Goal: Navigation & Orientation: Find specific page/section

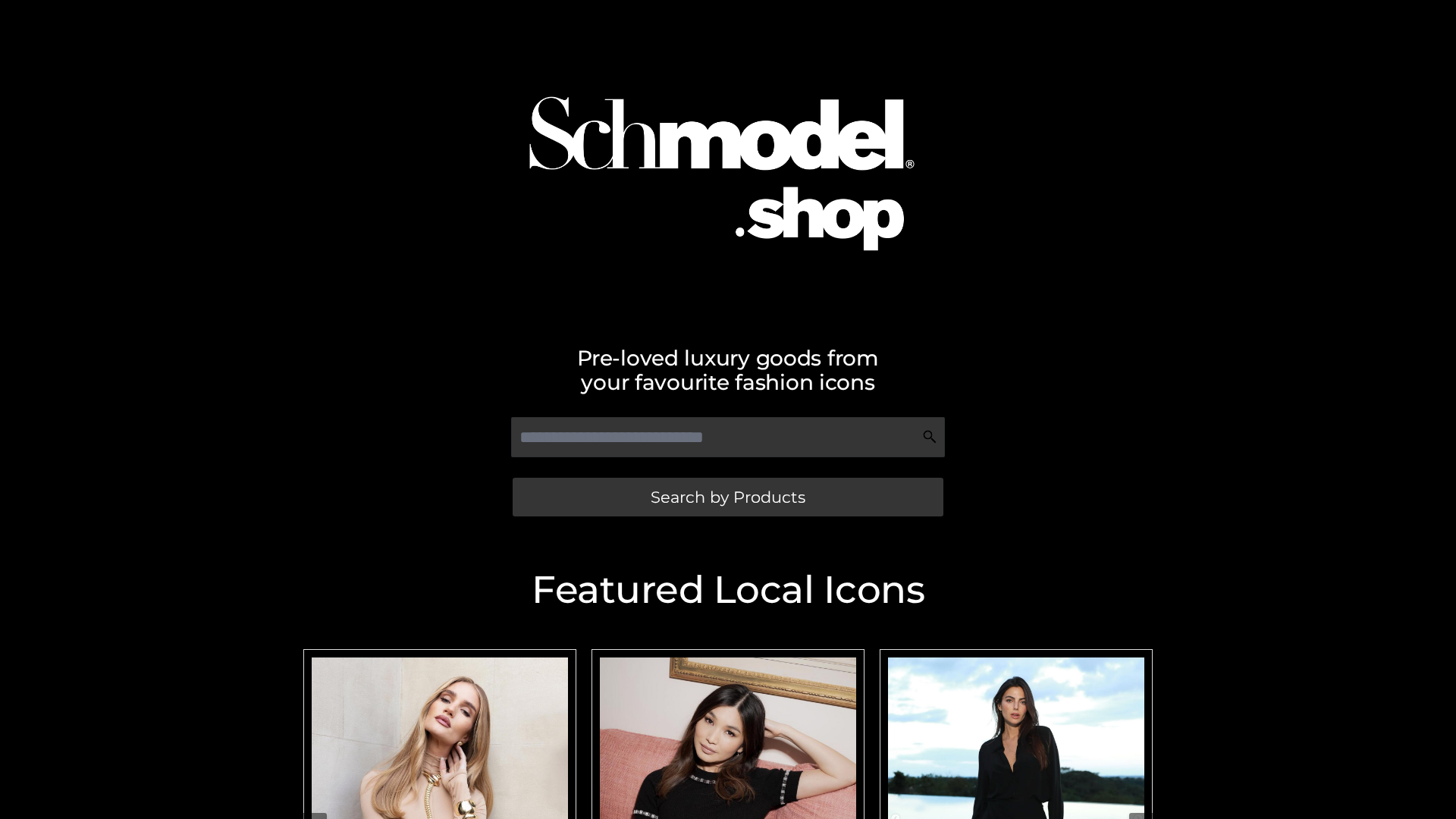
click at [728, 497] on span "Search by Products" at bounding box center [728, 497] width 155 height 16
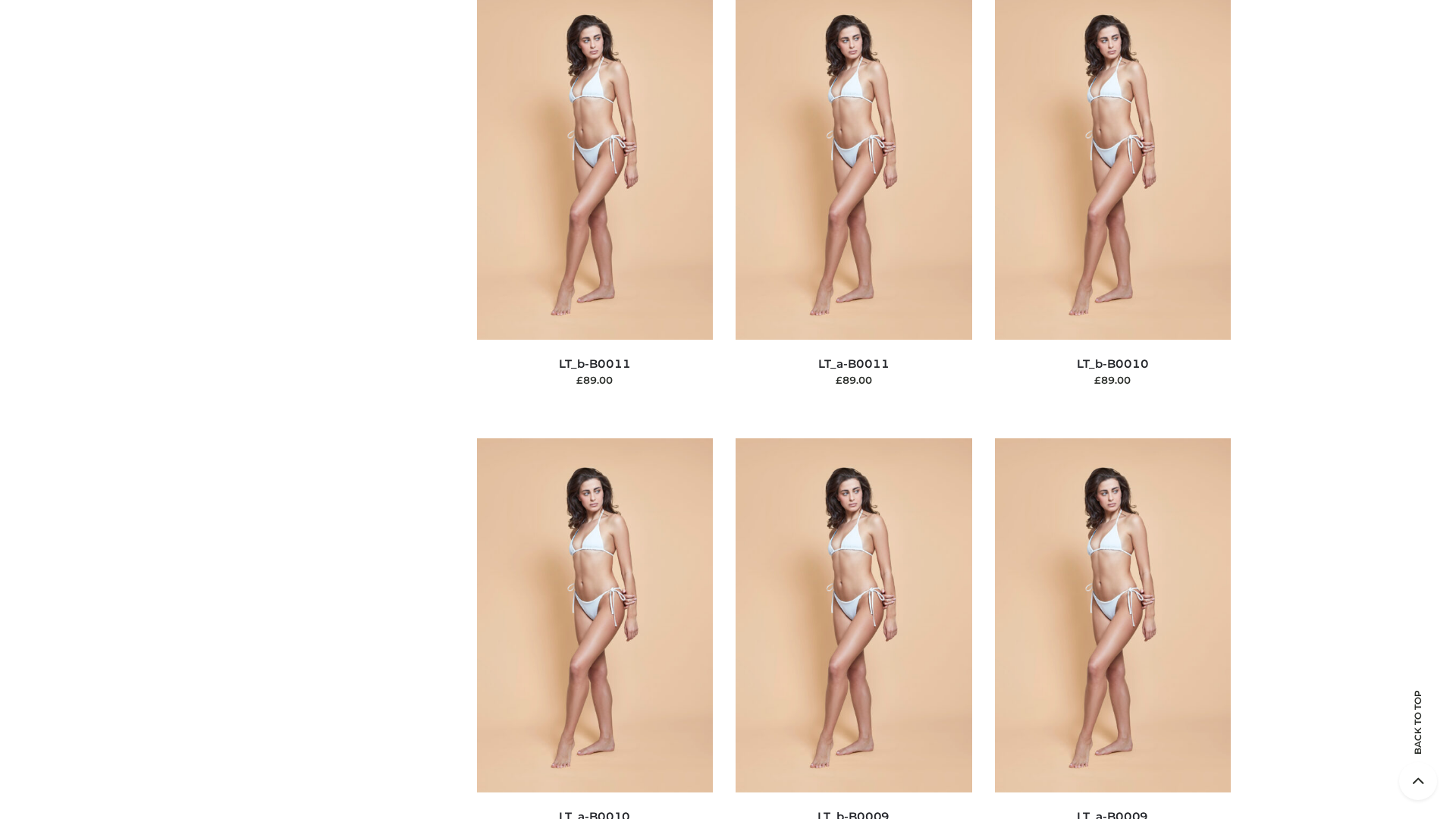
scroll to position [6812, 0]
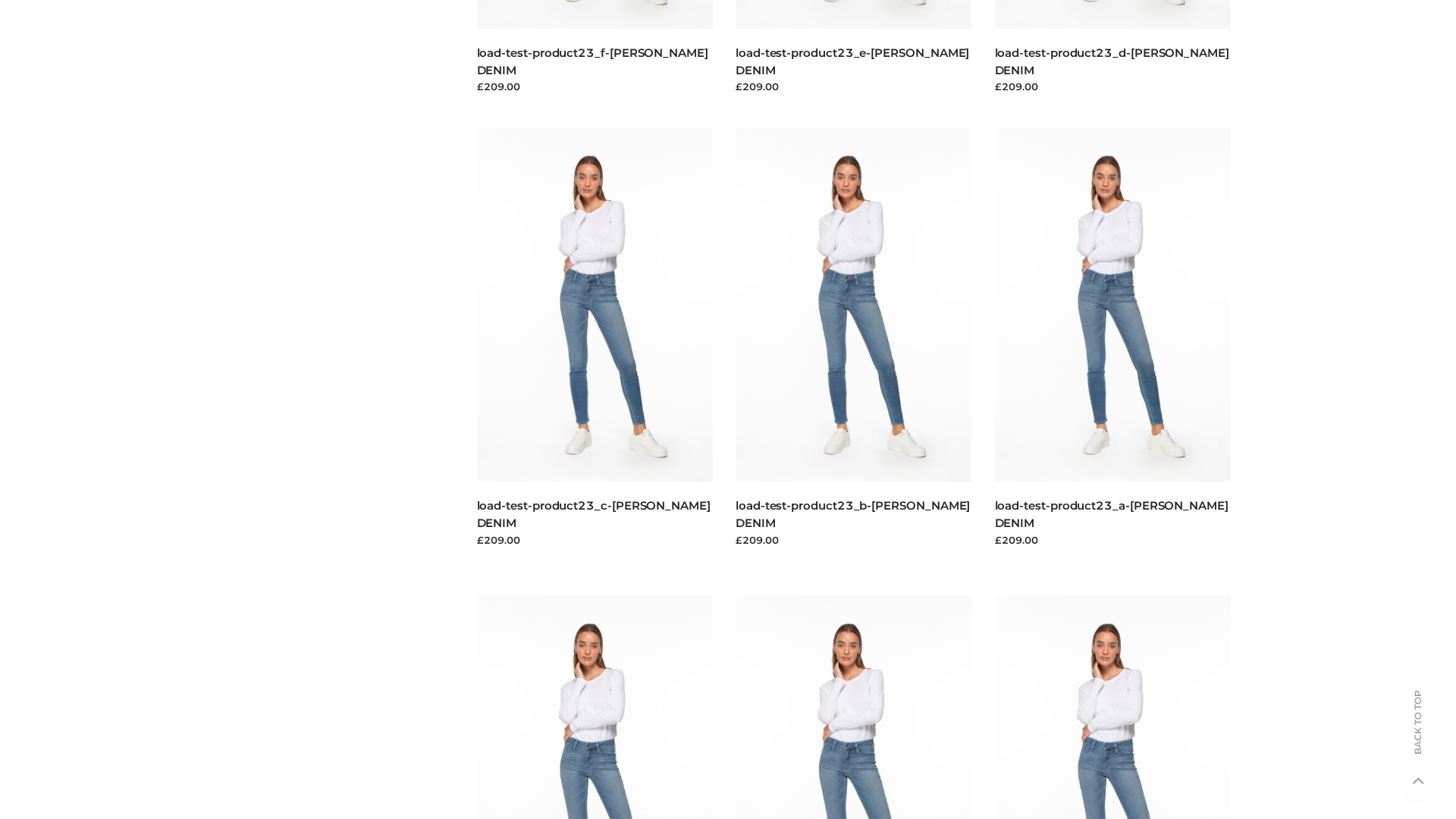
scroll to position [1330, 0]
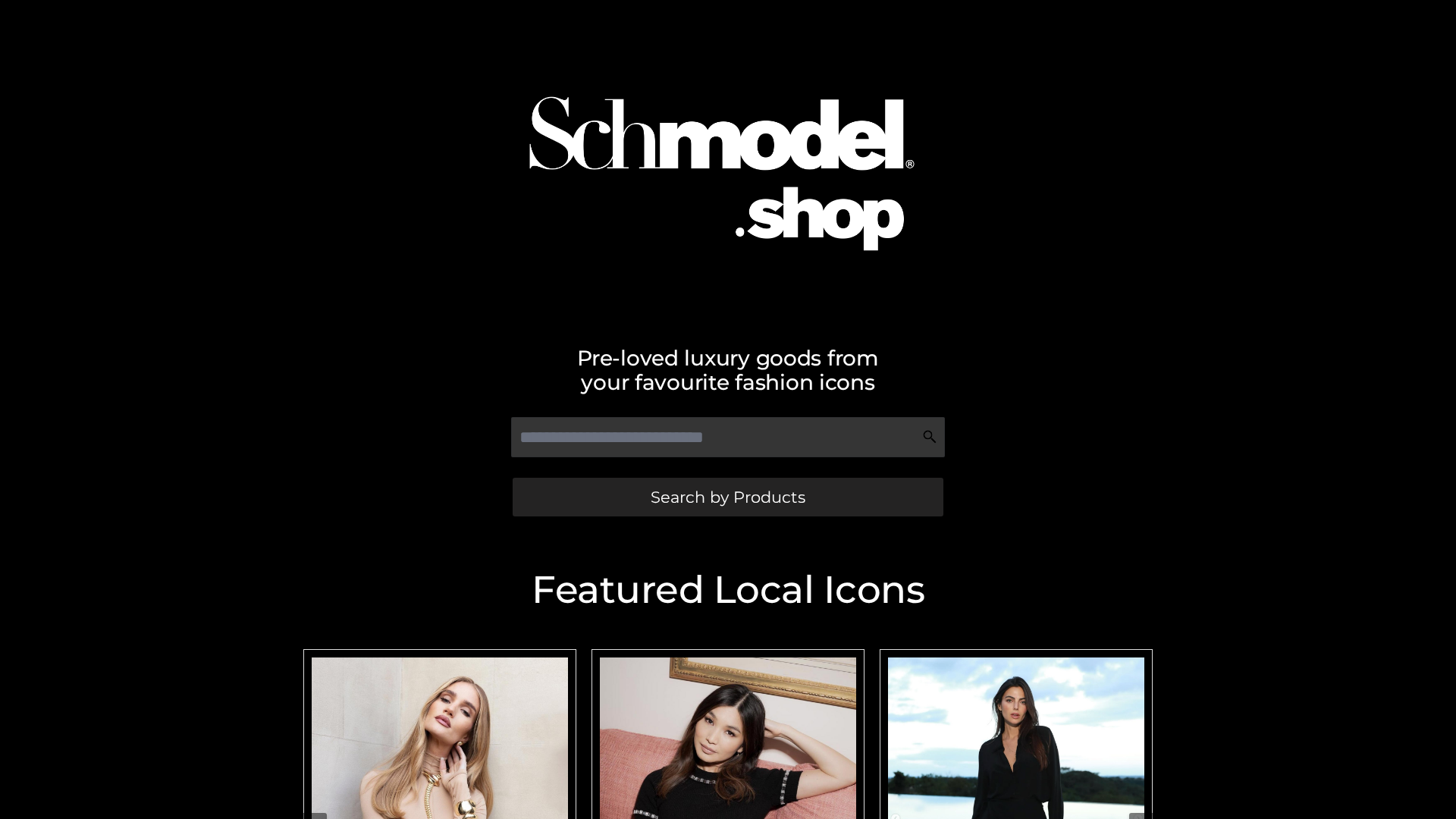
click at [728, 497] on span "Search by Products" at bounding box center [728, 497] width 155 height 16
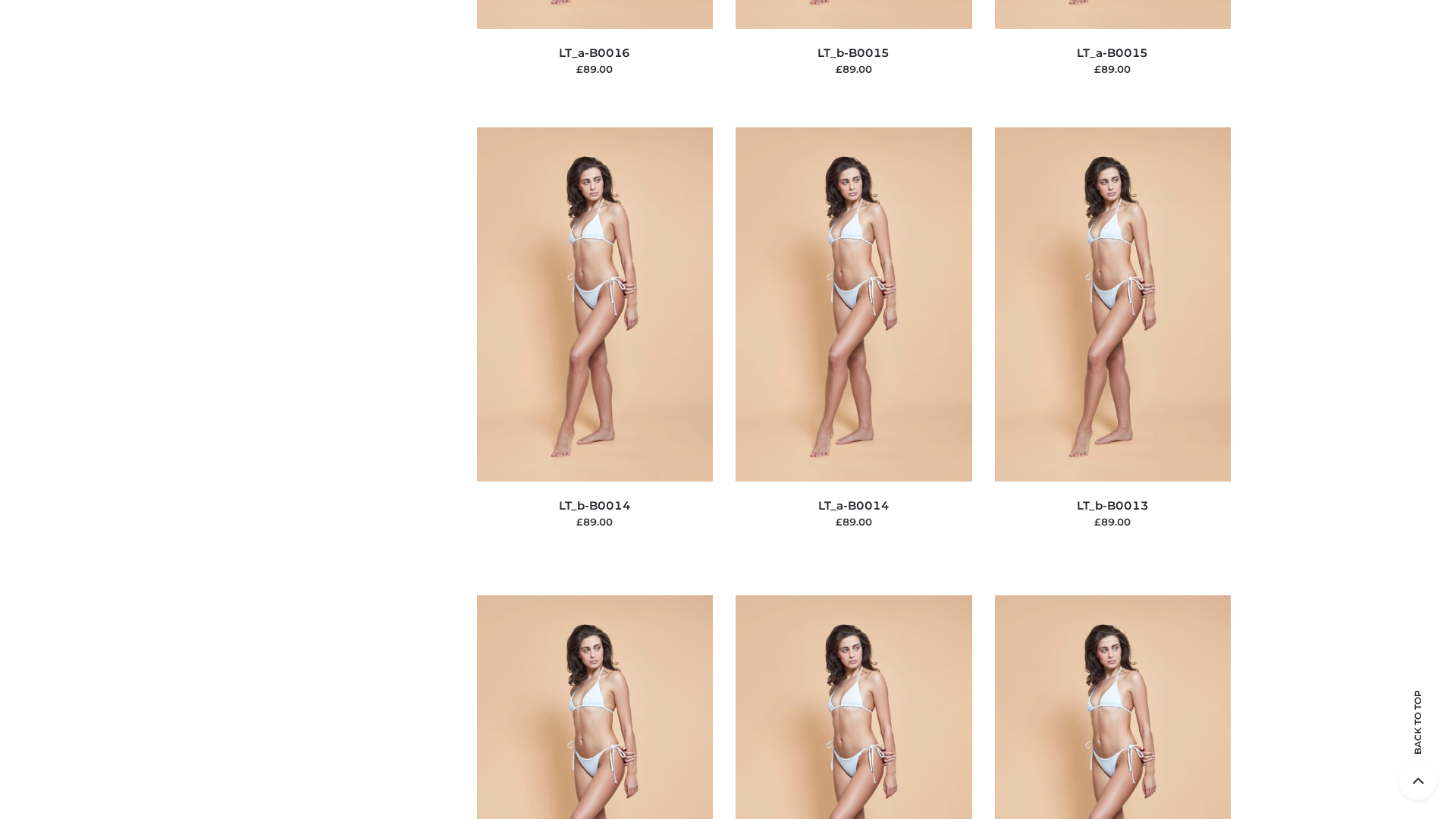
scroll to position [5394, 0]
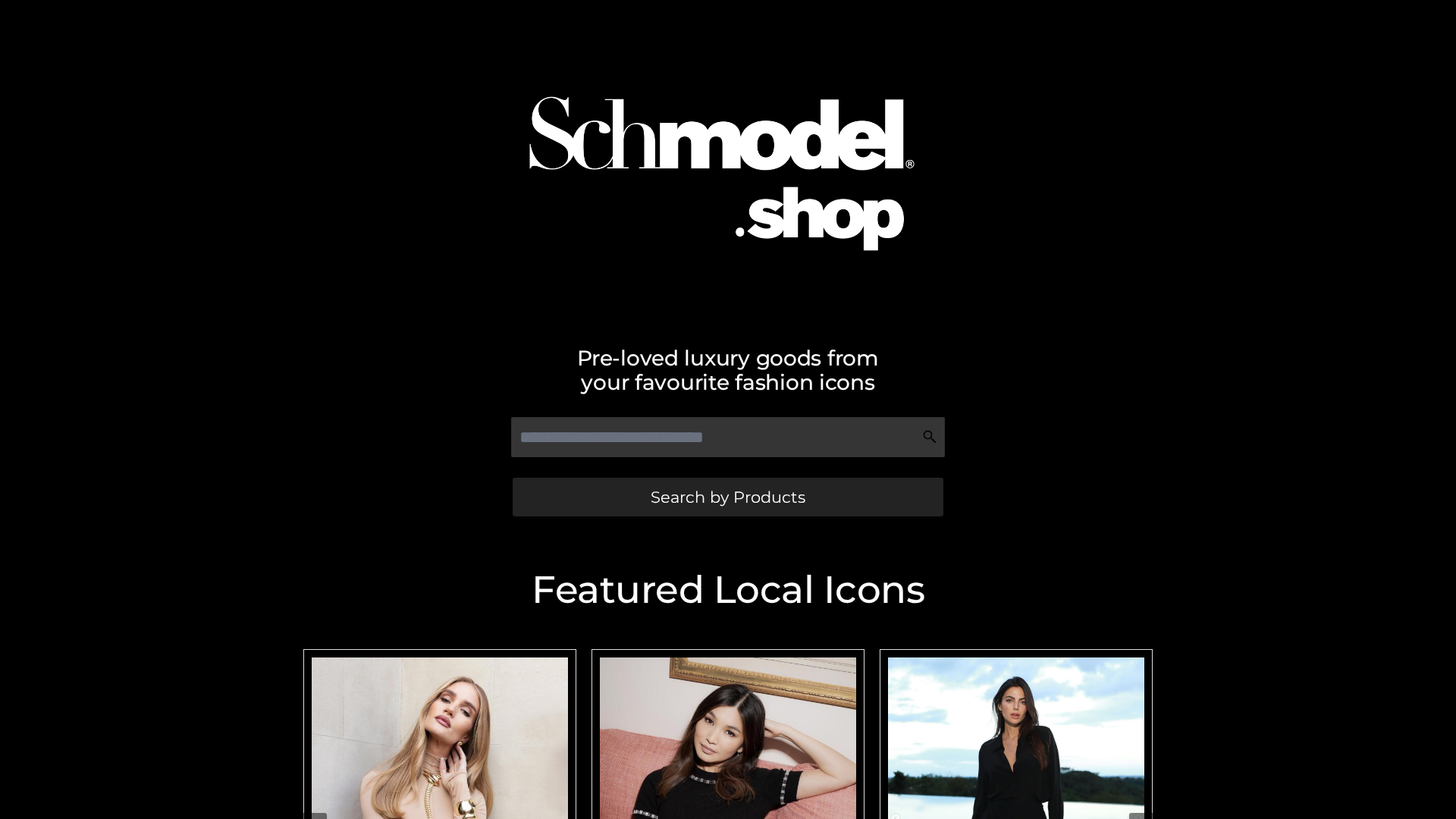
click at [728, 497] on span "Search by Products" at bounding box center [728, 497] width 155 height 16
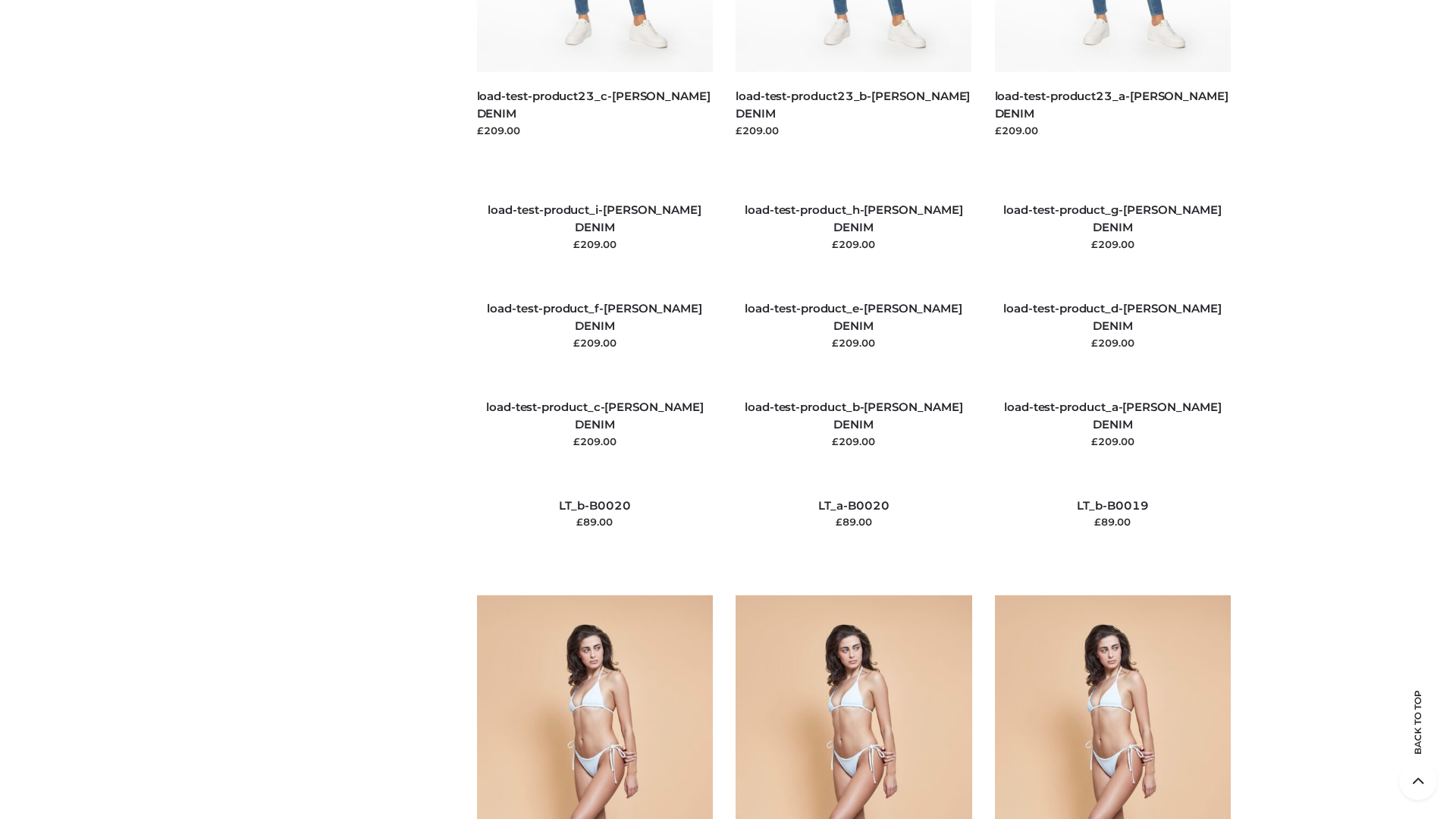
scroll to position [3567, 0]
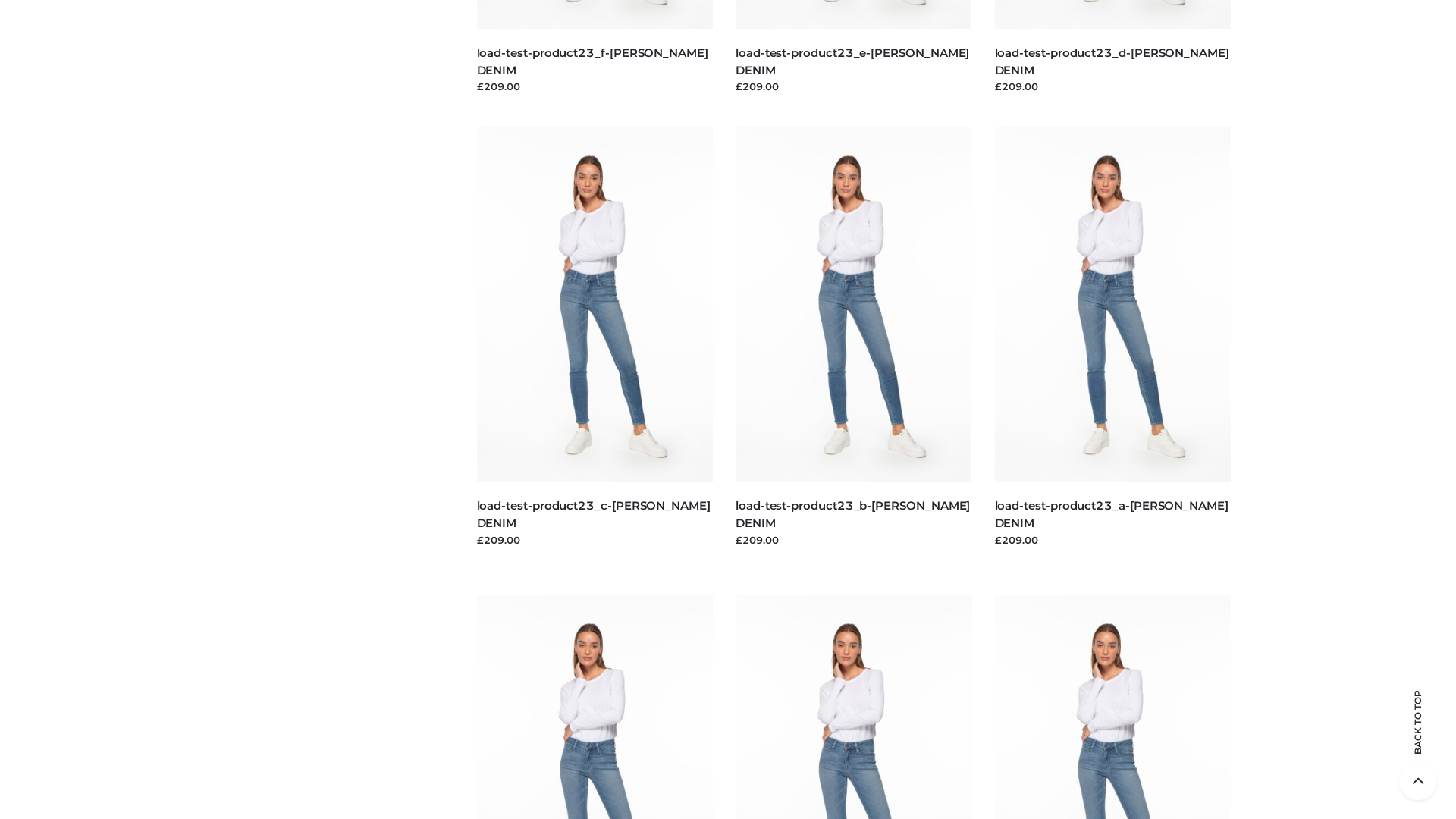
scroll to position [1330, 0]
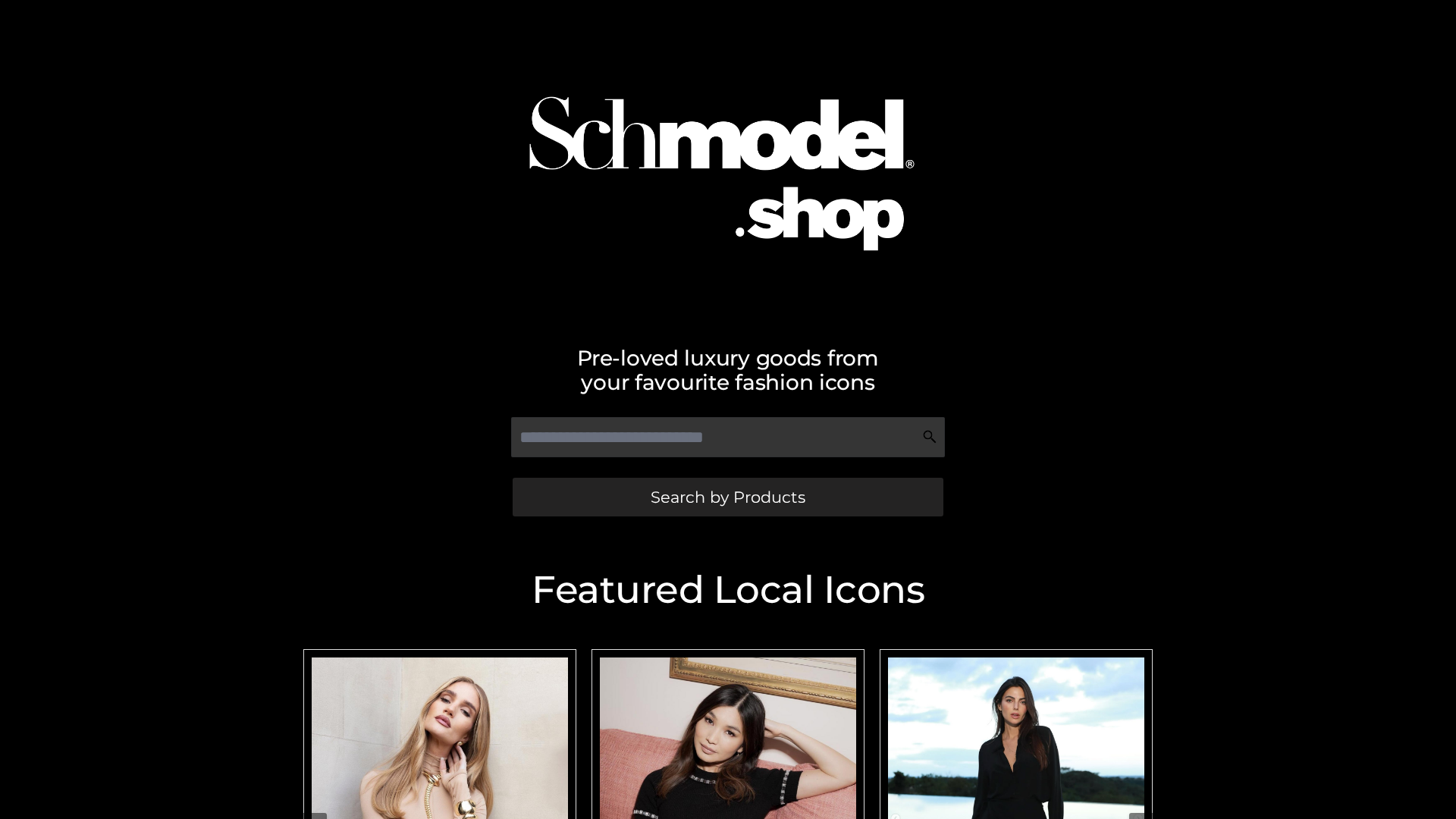
click at [728, 497] on span "Search by Products" at bounding box center [728, 497] width 155 height 16
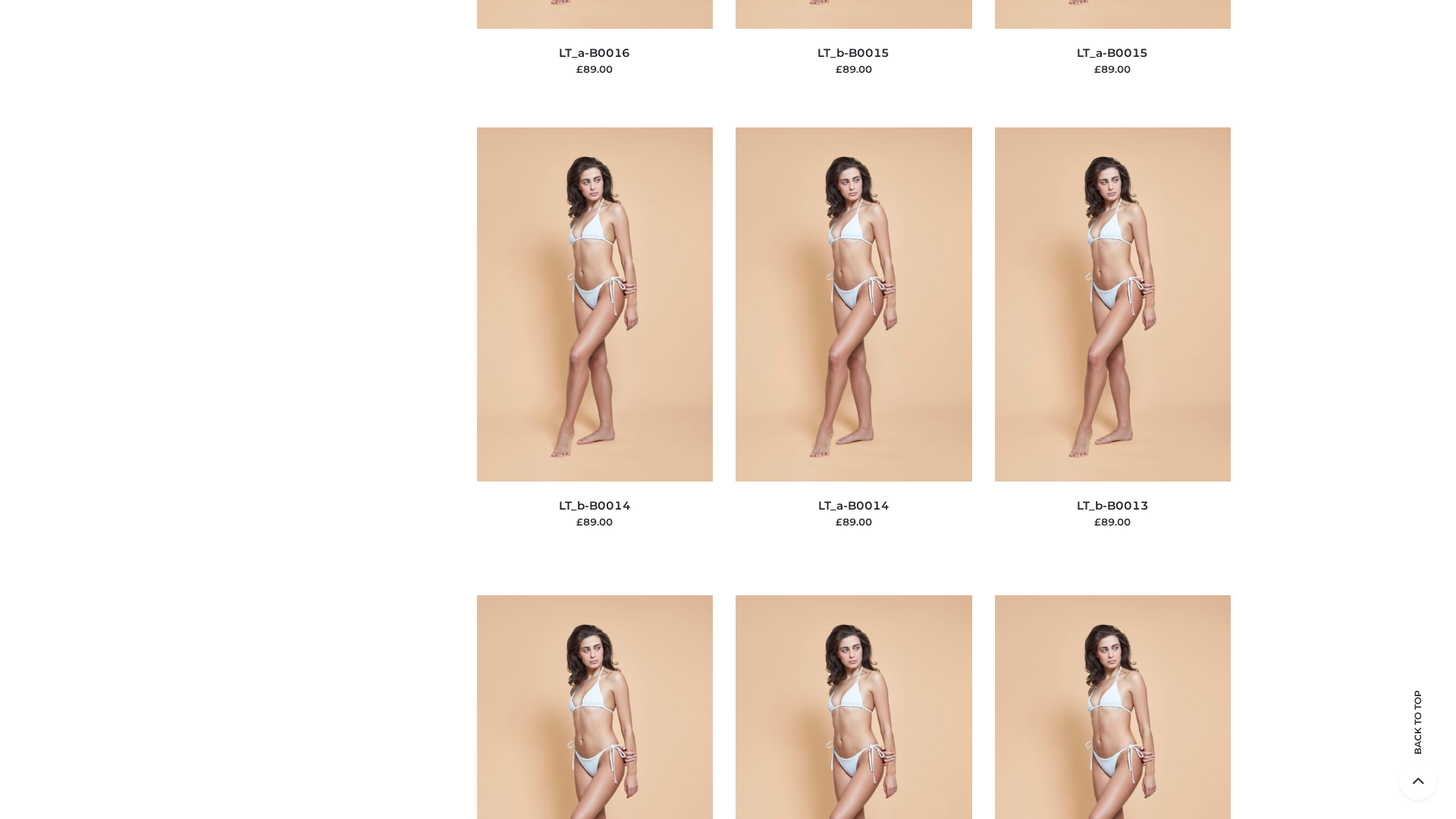
scroll to position [5394, 0]
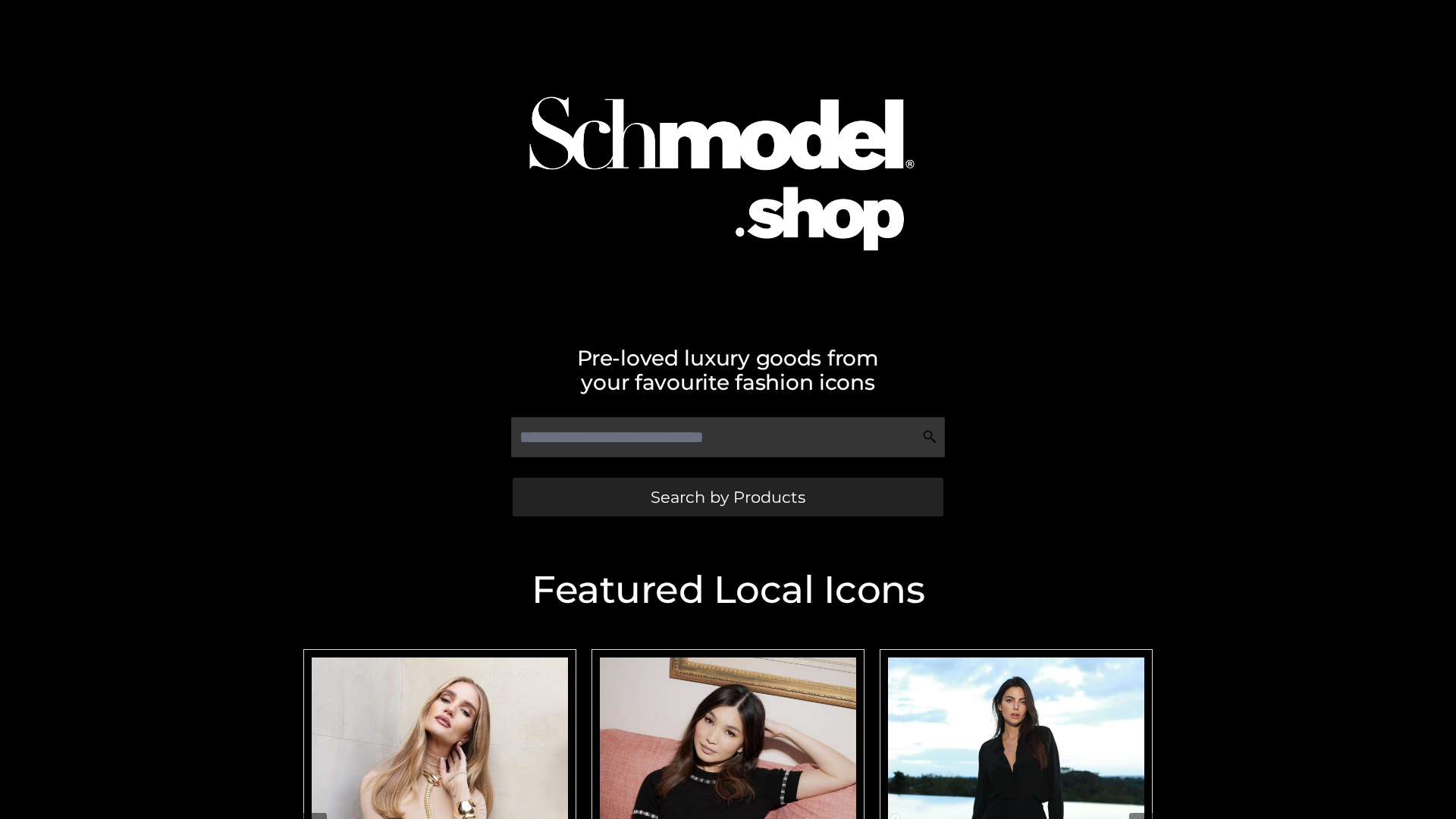
click at [728, 497] on span "Search by Products" at bounding box center [728, 497] width 155 height 16
